Goal: Information Seeking & Learning: Learn about a topic

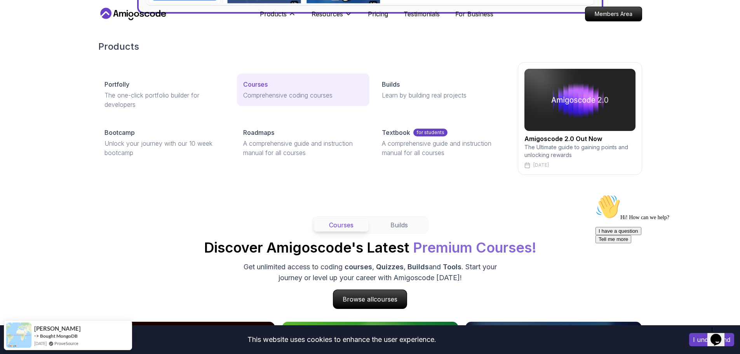
click at [257, 84] on p "Courses" at bounding box center [255, 84] width 24 height 9
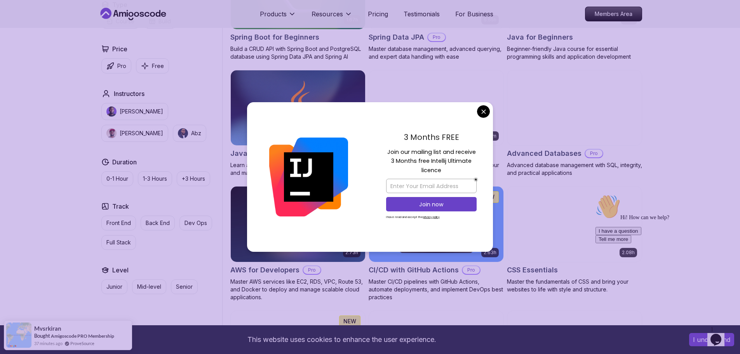
scroll to position [428, 0]
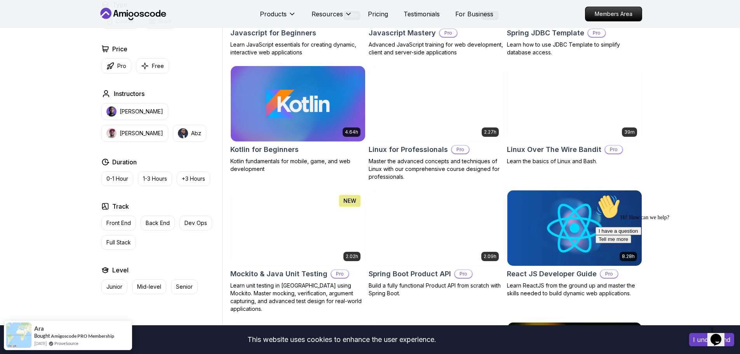
scroll to position [1516, 0]
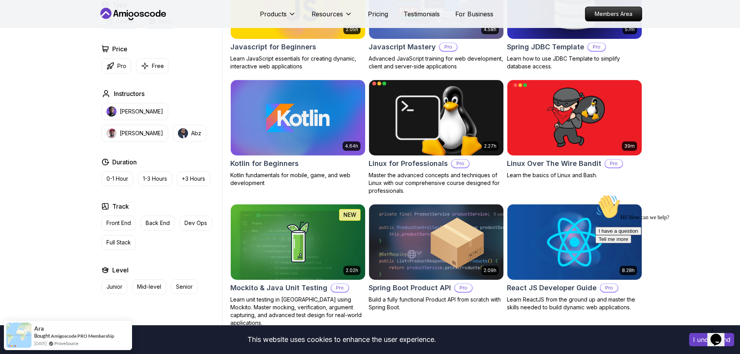
click at [408, 120] on img at bounding box center [436, 117] width 141 height 79
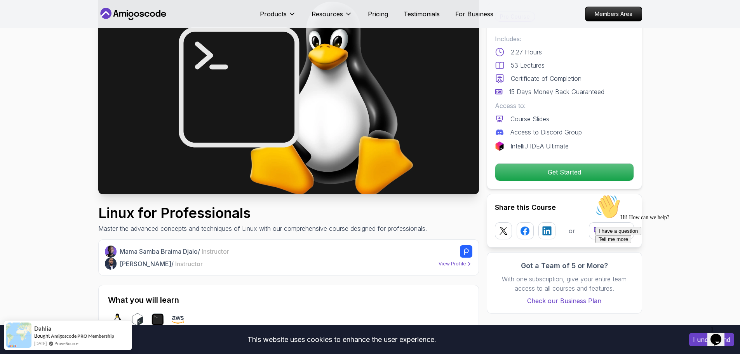
scroll to position [78, 0]
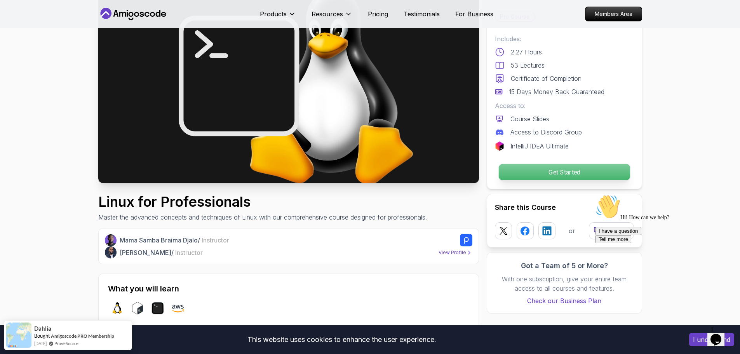
click at [520, 169] on p "Get Started" at bounding box center [564, 172] width 131 height 16
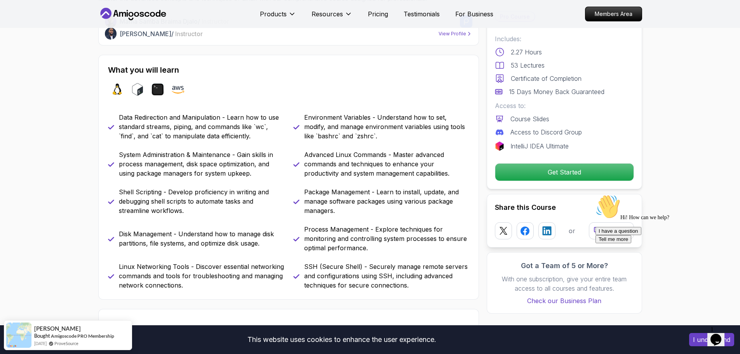
scroll to position [334, 0]
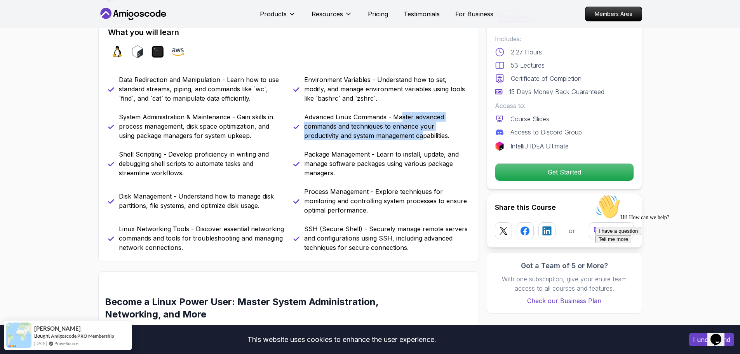
drag, startPoint x: 417, startPoint y: 120, endPoint x: 425, endPoint y: 141, distance: 22.5
click at [425, 141] on div "Data Redirection and Manipulation - Learn how to use standard streams, piping, …" at bounding box center [288, 163] width 361 height 177
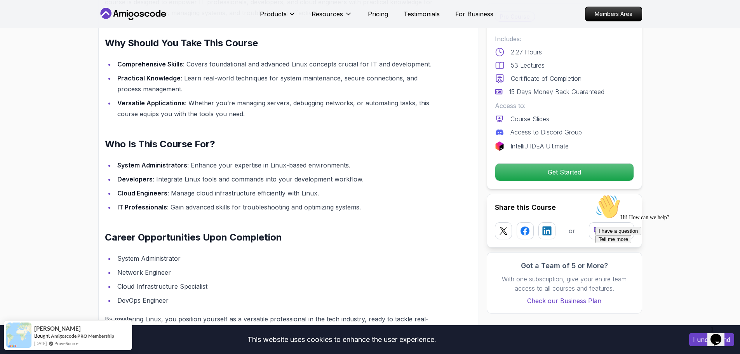
scroll to position [762, 0]
